Goal: Book appointment/travel/reservation

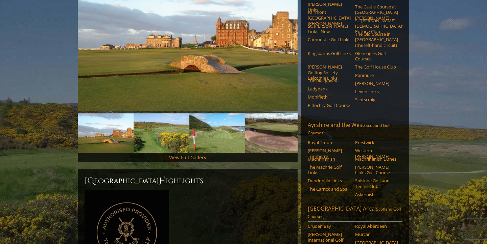
scroll to position [132, 0]
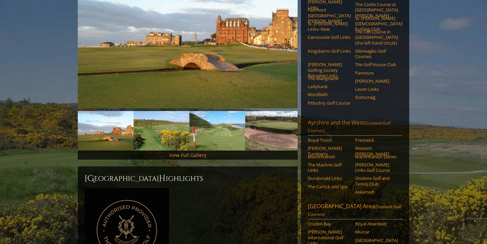
click at [343, 120] on link "Ayrshire and the West (Scotland Golf Courses)" at bounding box center [355, 127] width 95 height 17
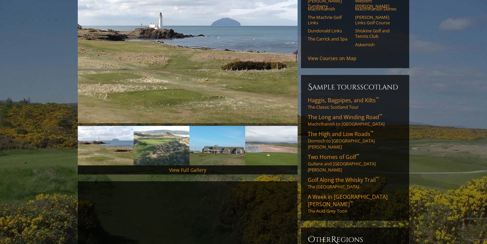
scroll to position [120, 0]
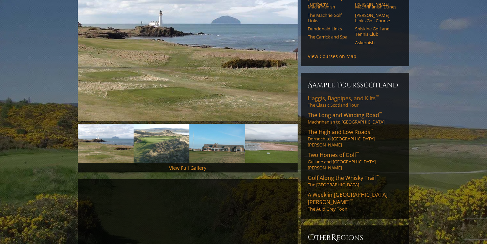
click at [333, 96] on link "Haggis, Bagpipes, and Kilts ™ The Classic Scotland Tour" at bounding box center [355, 102] width 95 height 14
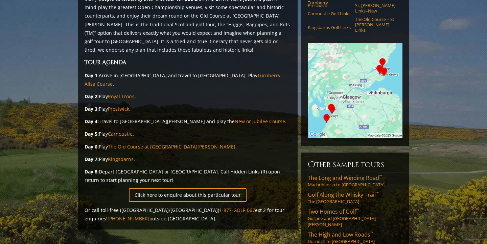
scroll to position [104, 0]
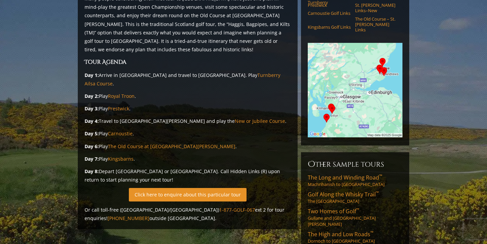
click at [192, 188] on link "Click here to enquire about this particular tour" at bounding box center [188, 194] width 118 height 13
